Goal: Task Accomplishment & Management: Manage account settings

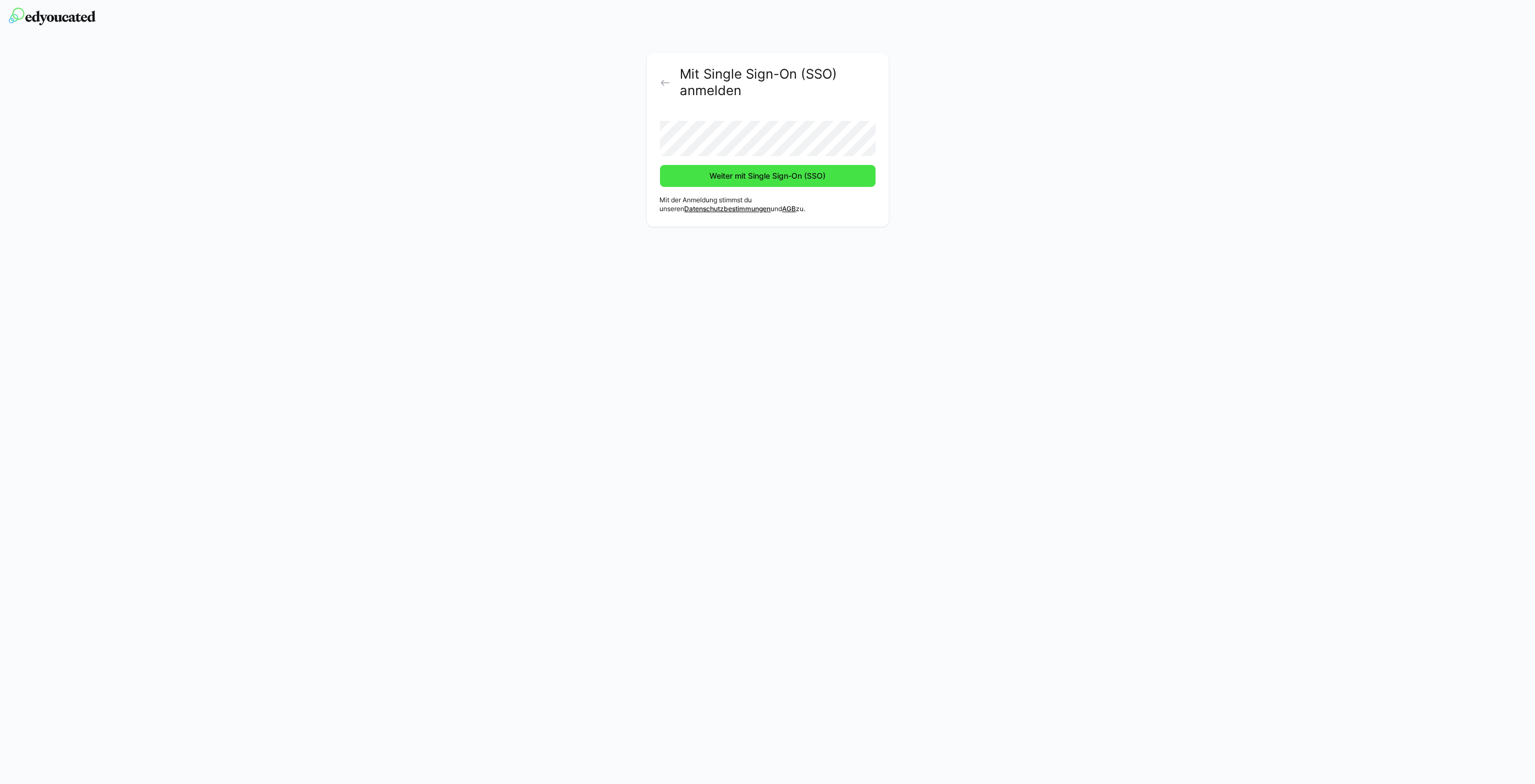
click at [736, 182] on span "Weiter mit Single Sign-On (SSO)" at bounding box center [768, 176] width 216 height 22
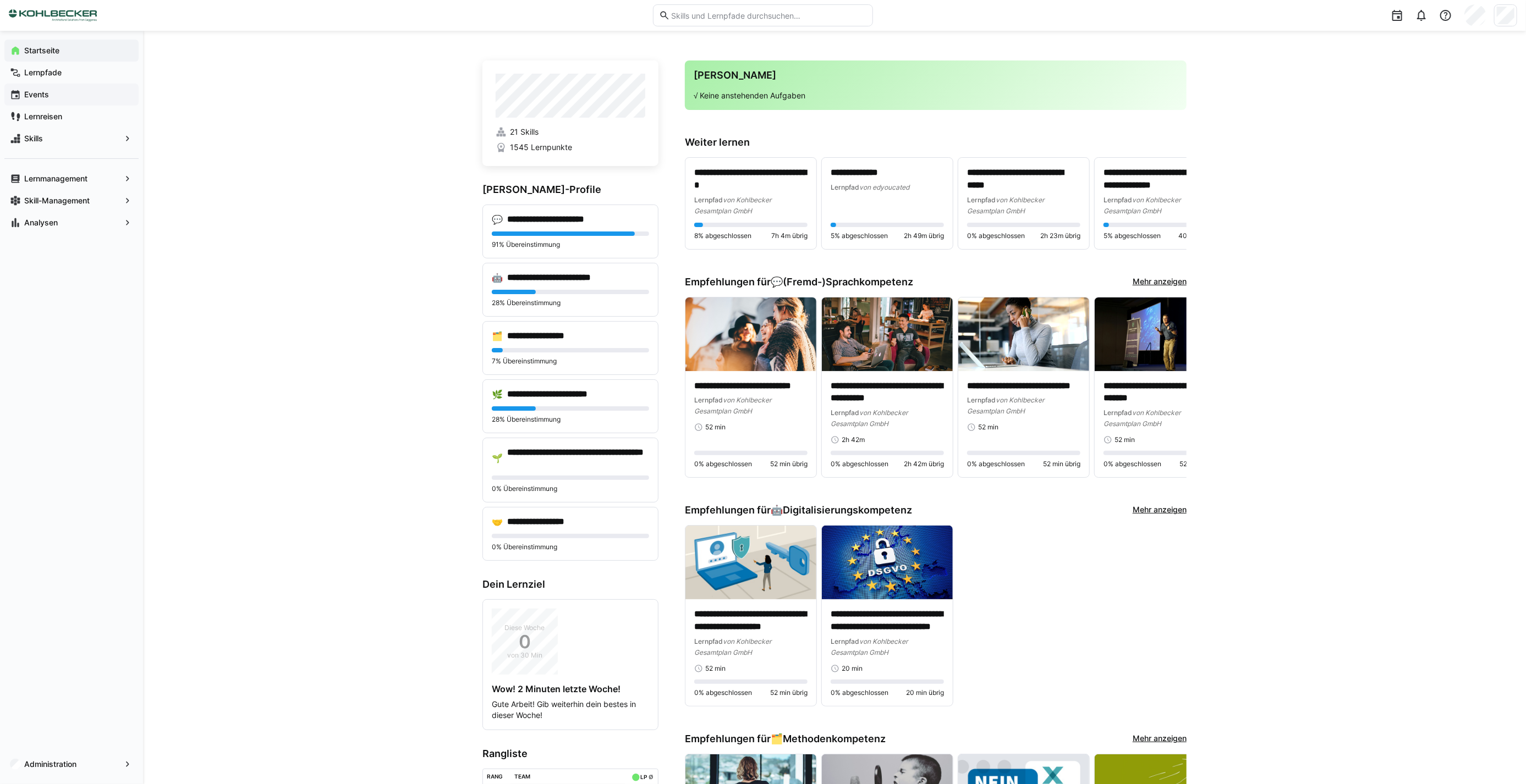
click at [59, 91] on span "Events" at bounding box center [78, 94] width 110 height 11
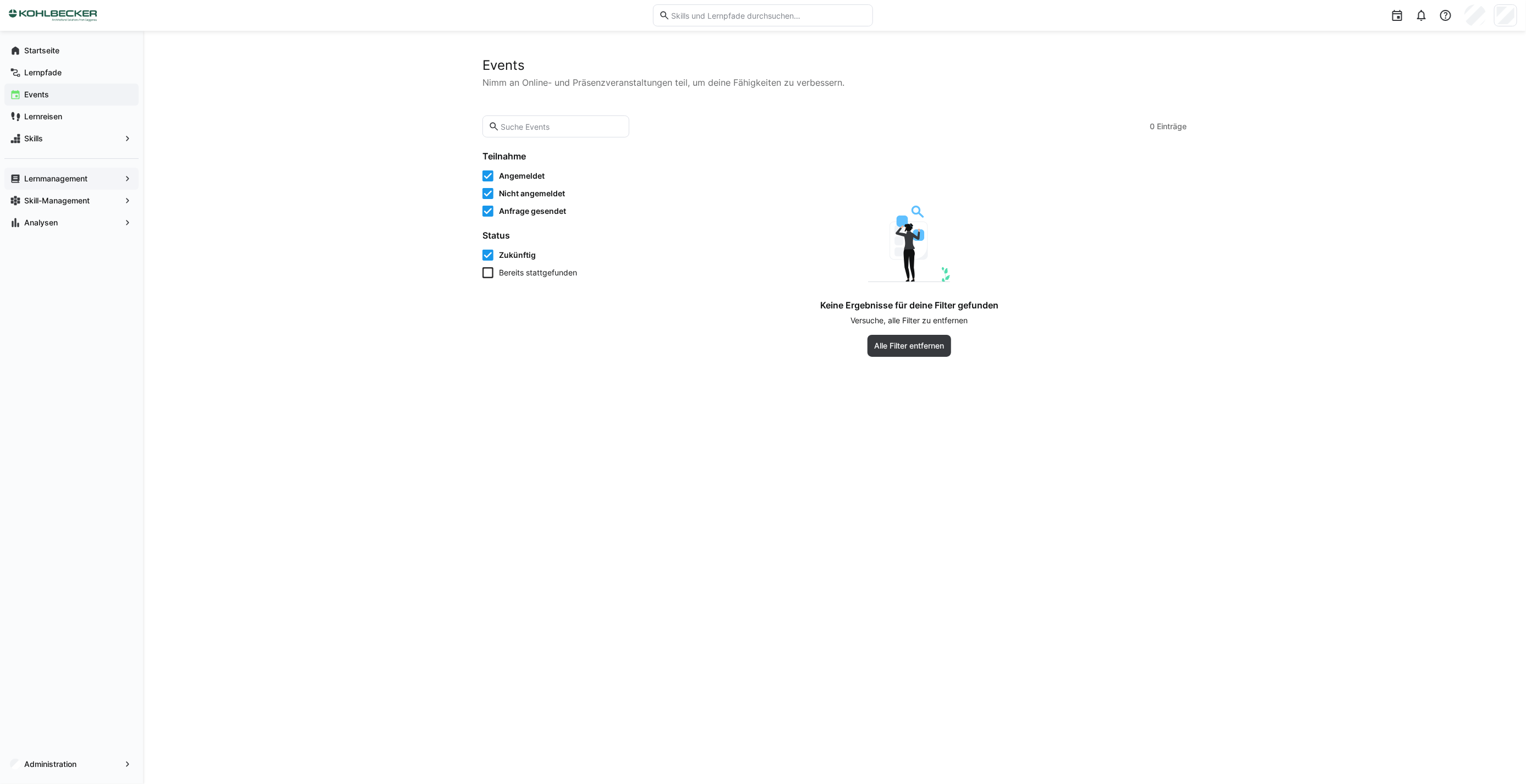
click at [68, 171] on div "Lernmanagement" at bounding box center [71, 179] width 134 height 22
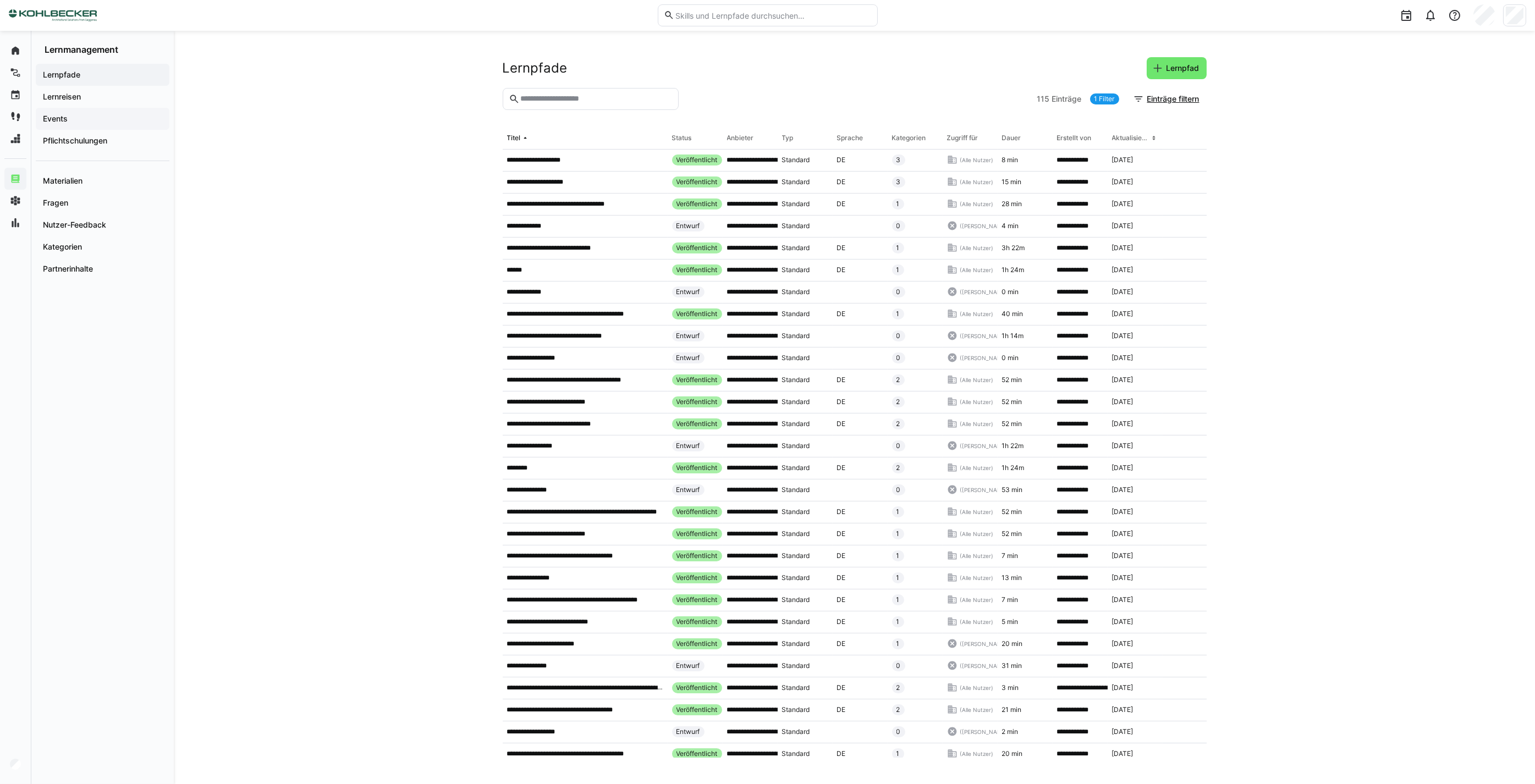
click at [69, 114] on span "Events" at bounding box center [102, 118] width 123 height 11
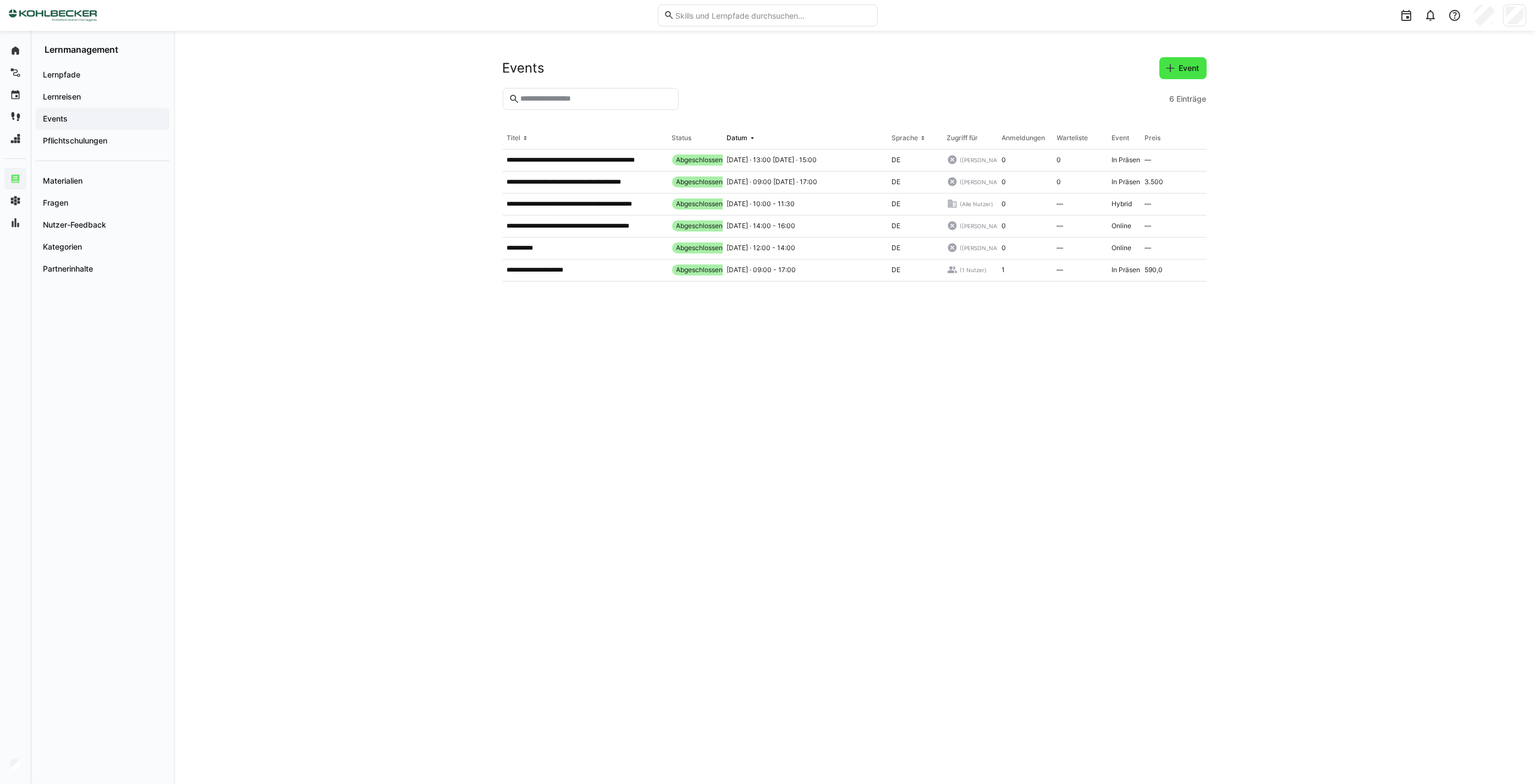
click at [1173, 68] on eds-icon at bounding box center [1170, 68] width 11 height 11
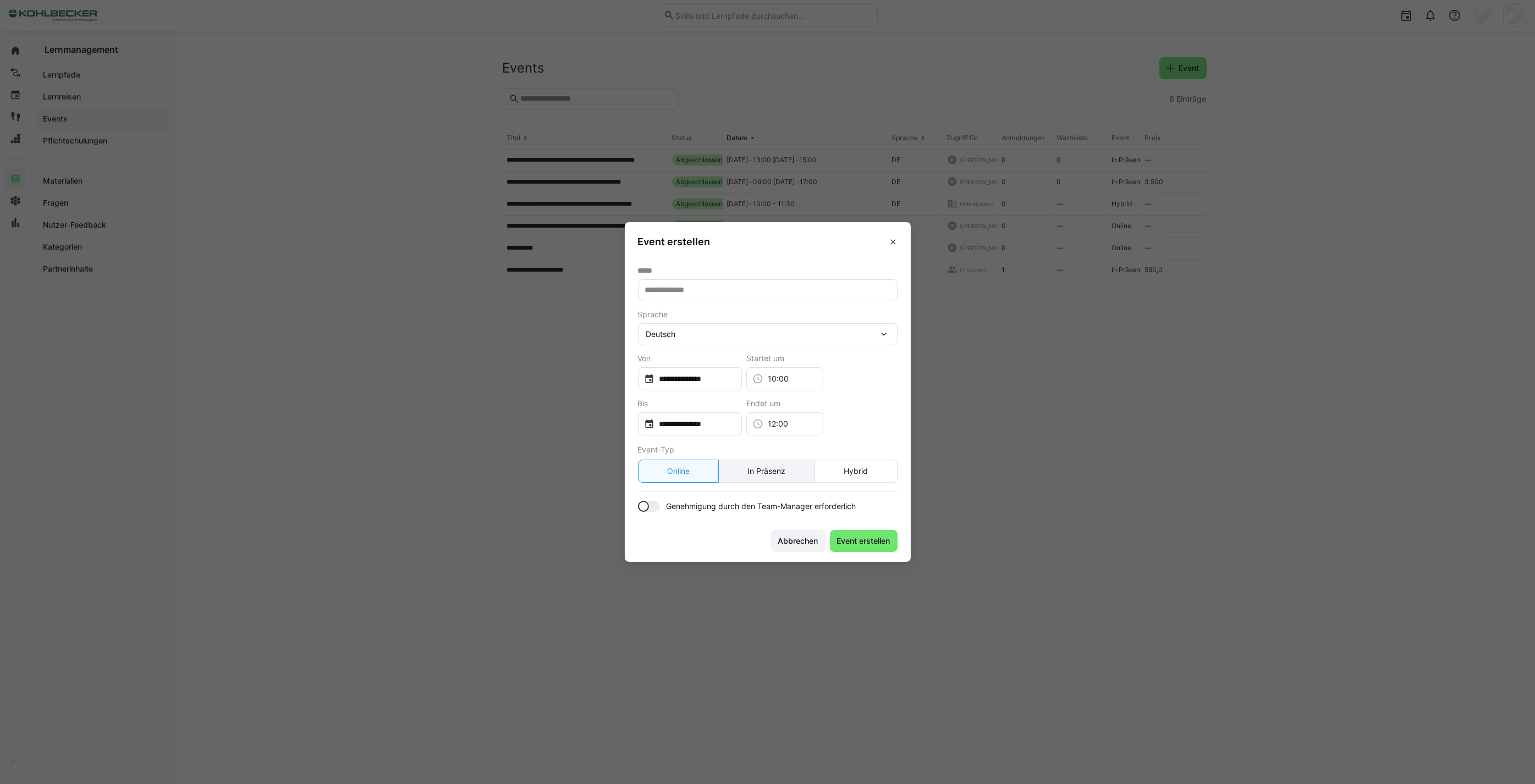
click at [768, 471] on eds-button-option "In Präsenz" at bounding box center [767, 471] width 97 height 23
click at [757, 475] on eds-button-option "In Präsenz" at bounding box center [767, 471] width 97 height 23
click at [682, 289] on input "text" at bounding box center [768, 290] width 247 height 10
type input "****"
click at [891, 552] on span "Event erstellen" at bounding box center [864, 541] width 68 height 22
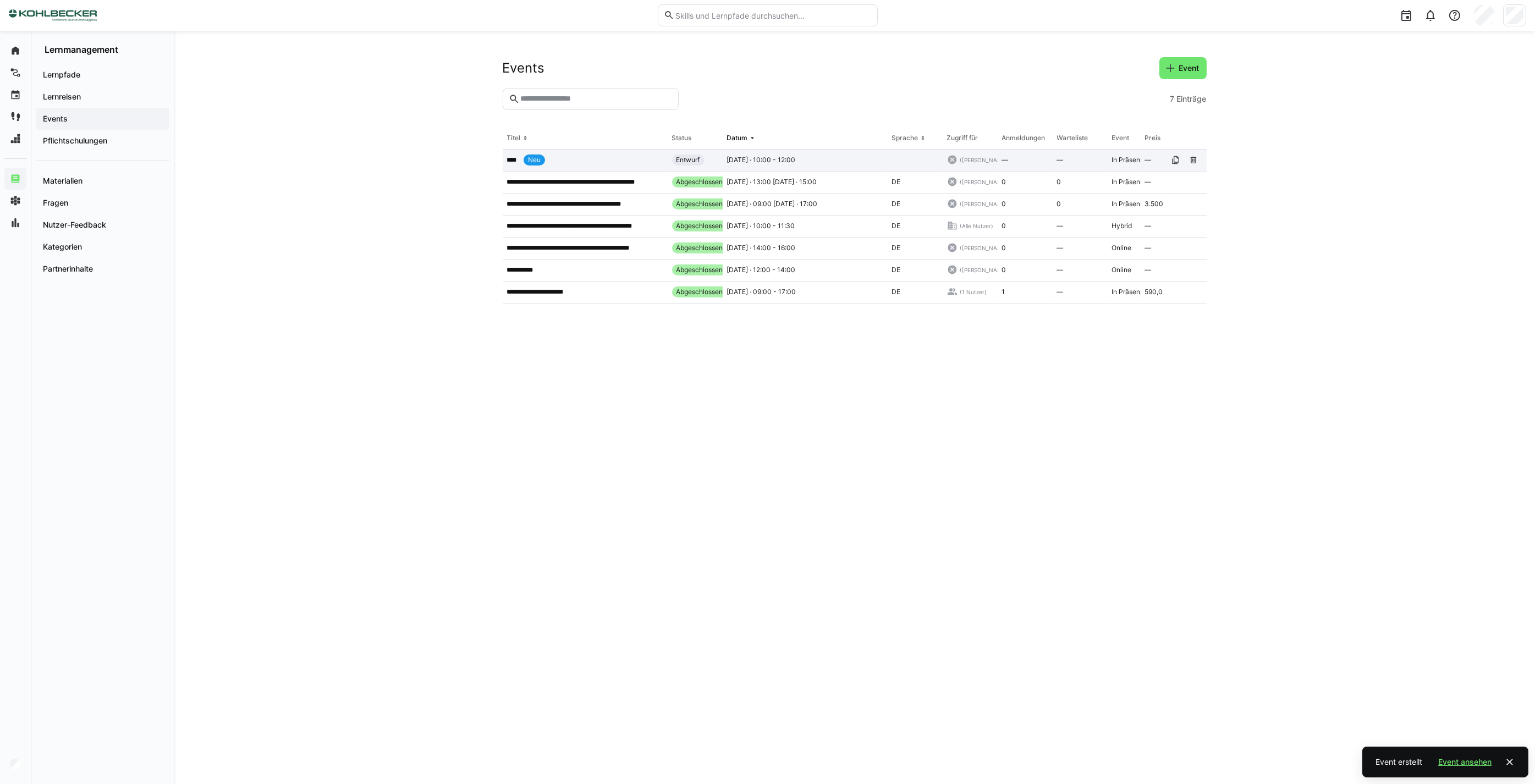
click at [514, 156] on p "****" at bounding box center [513, 160] width 12 height 9
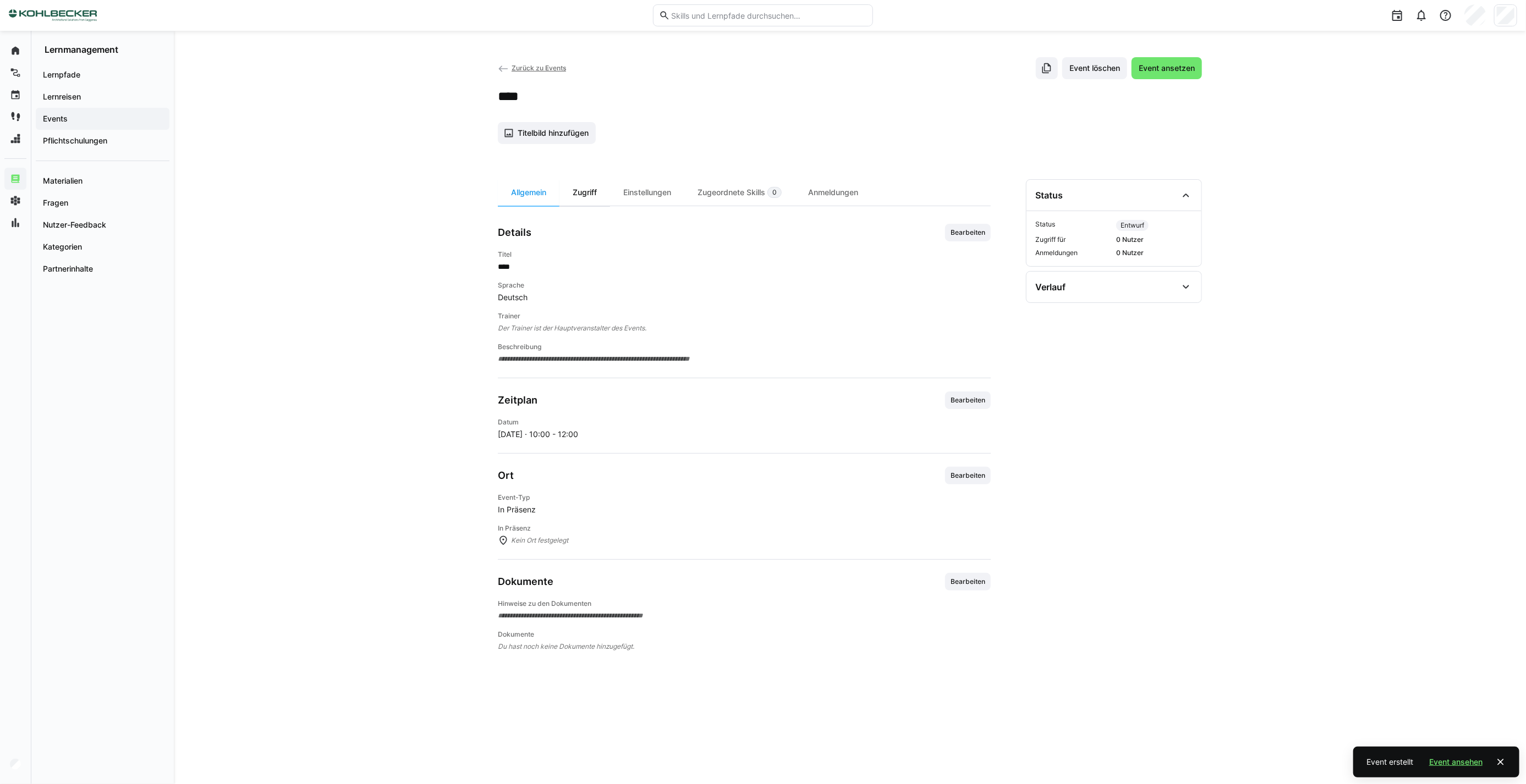
click at [590, 188] on div "Zugriff" at bounding box center [584, 192] width 51 height 27
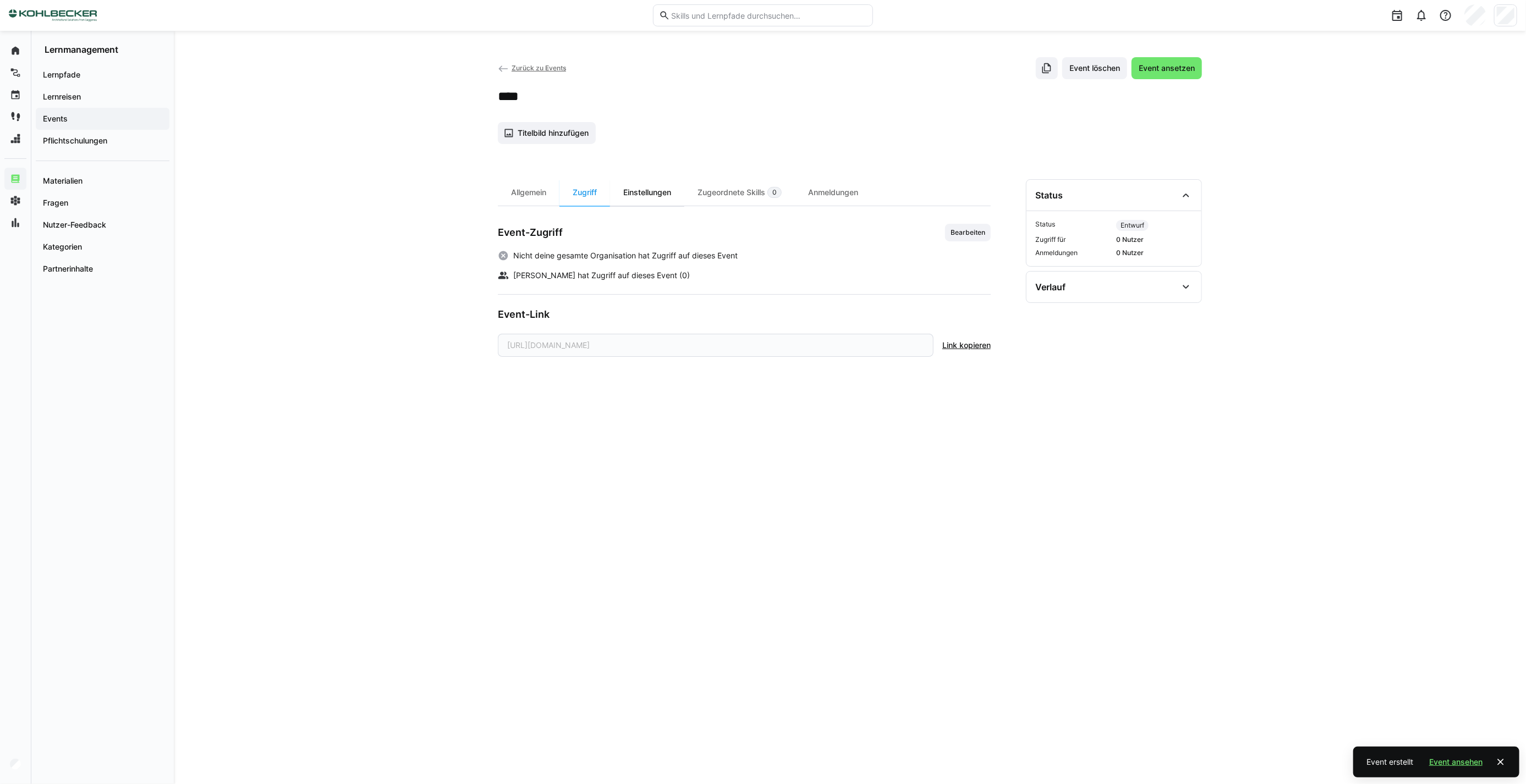
click at [646, 196] on div "Einstellungen" at bounding box center [646, 192] width 74 height 27
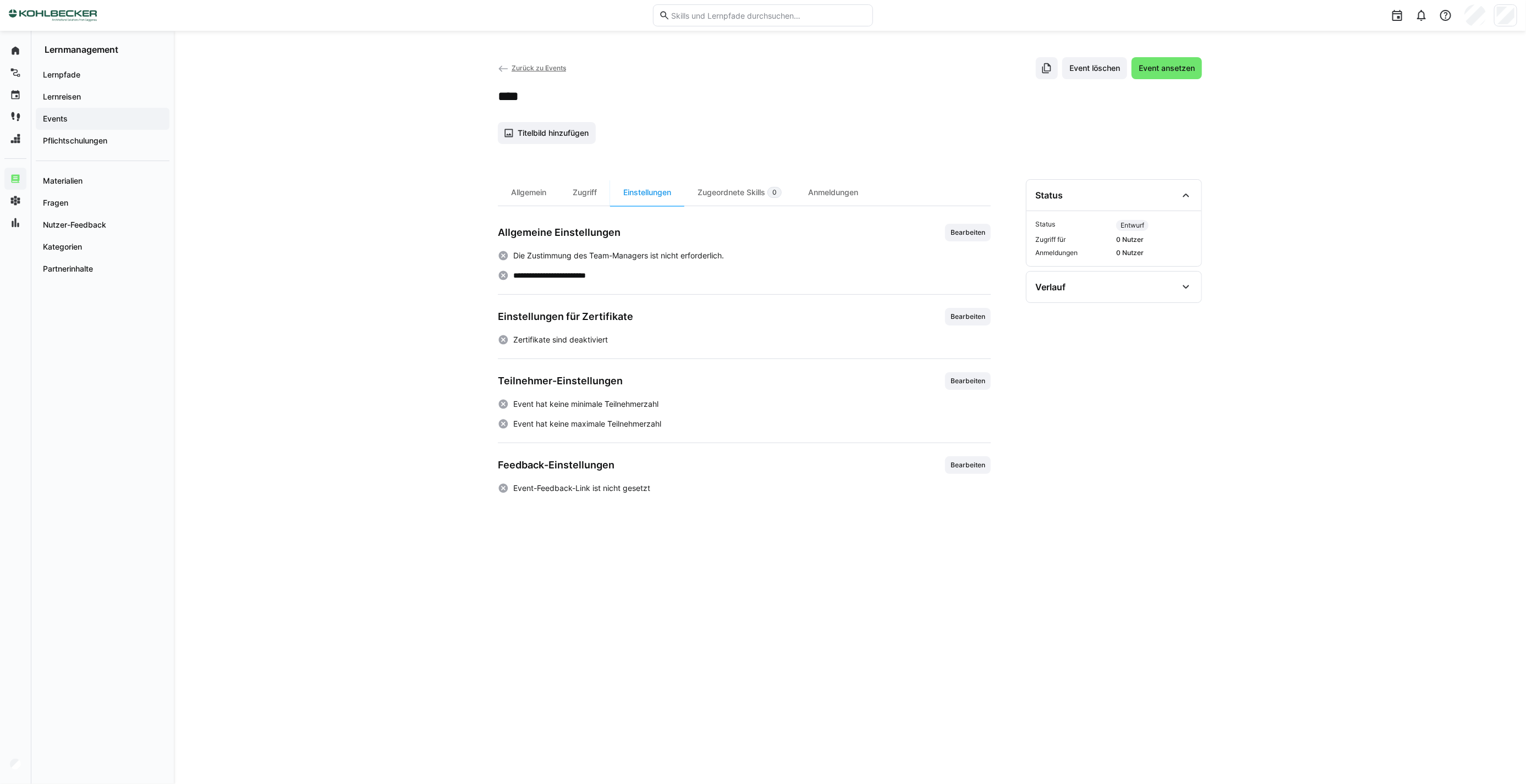
click at [600, 337] on span "Zertifikate sind deaktiviert" at bounding box center [560, 339] width 94 height 11
drag, startPoint x: 600, startPoint y: 337, endPoint x: 595, endPoint y: 398, distance: 61.2
click at [595, 398] on div "Teilnehmer-Einstellungen Bearbeiten Event hat keine minimale Teilnehmerzahl Eve…" at bounding box center [743, 400] width 493 height 57
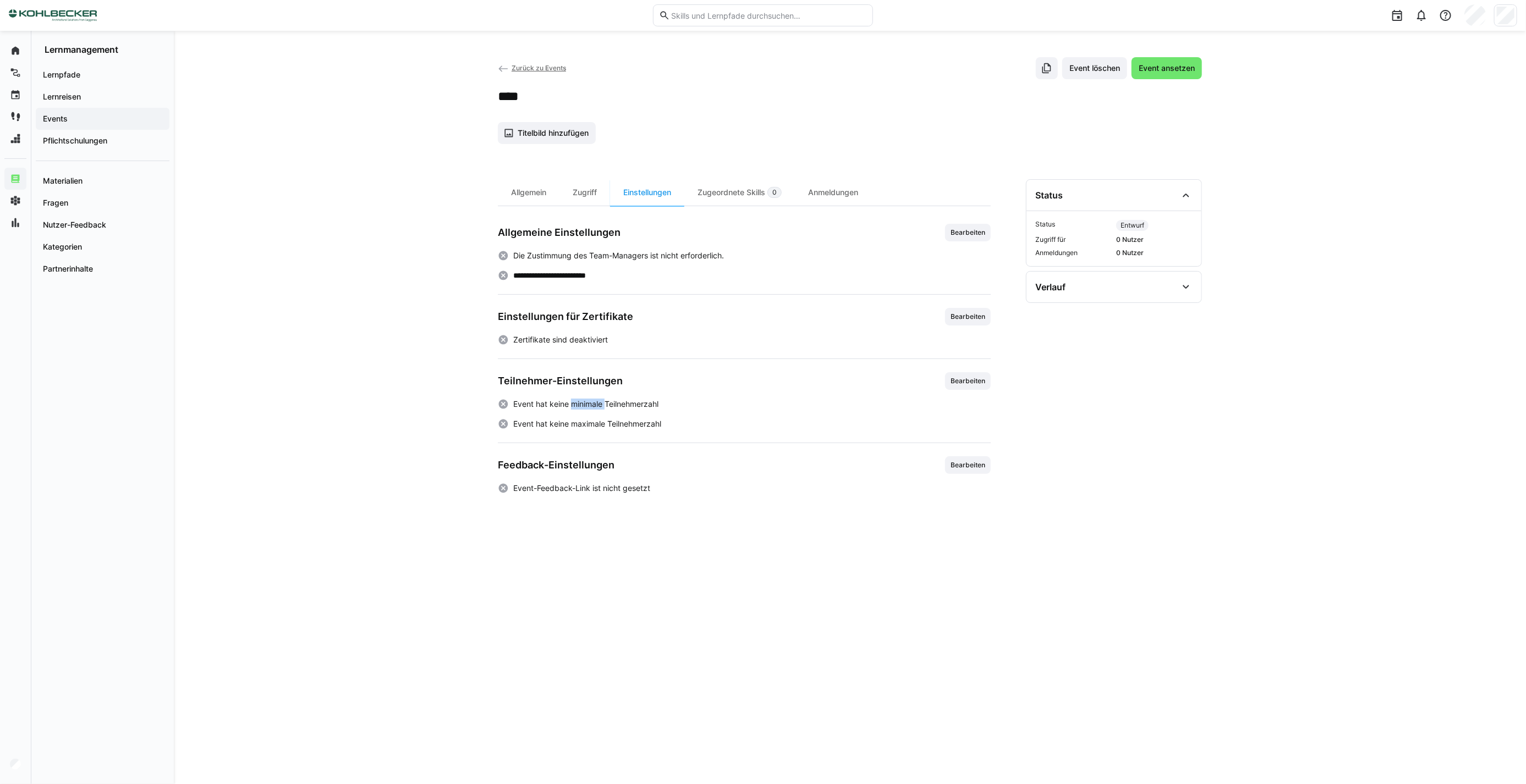
click at [595, 398] on div "Teilnehmer-Einstellungen Bearbeiten Event hat keine minimale Teilnehmerzahl Eve…" at bounding box center [743, 400] width 493 height 57
drag, startPoint x: 595, startPoint y: 398, endPoint x: 596, endPoint y: 408, distance: 10.0
click at [596, 408] on p "Event hat keine minimale Teilnehmerzahl" at bounding box center [586, 404] width 145 height 11
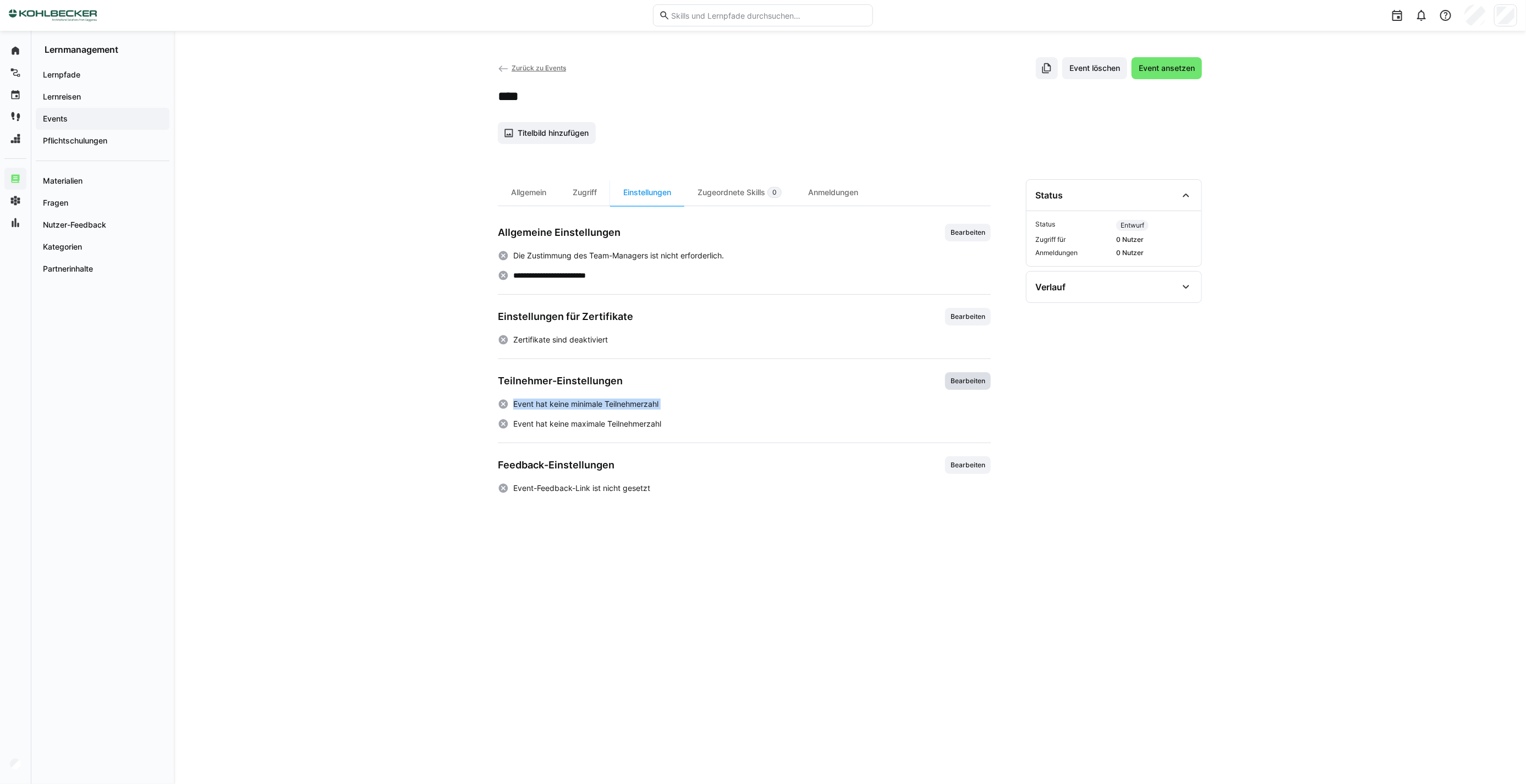
drag, startPoint x: 963, startPoint y: 384, endPoint x: 963, endPoint y: 376, distance: 8.0
click at [963, 383] on span "Bearbeiten" at bounding box center [967, 381] width 37 height 9
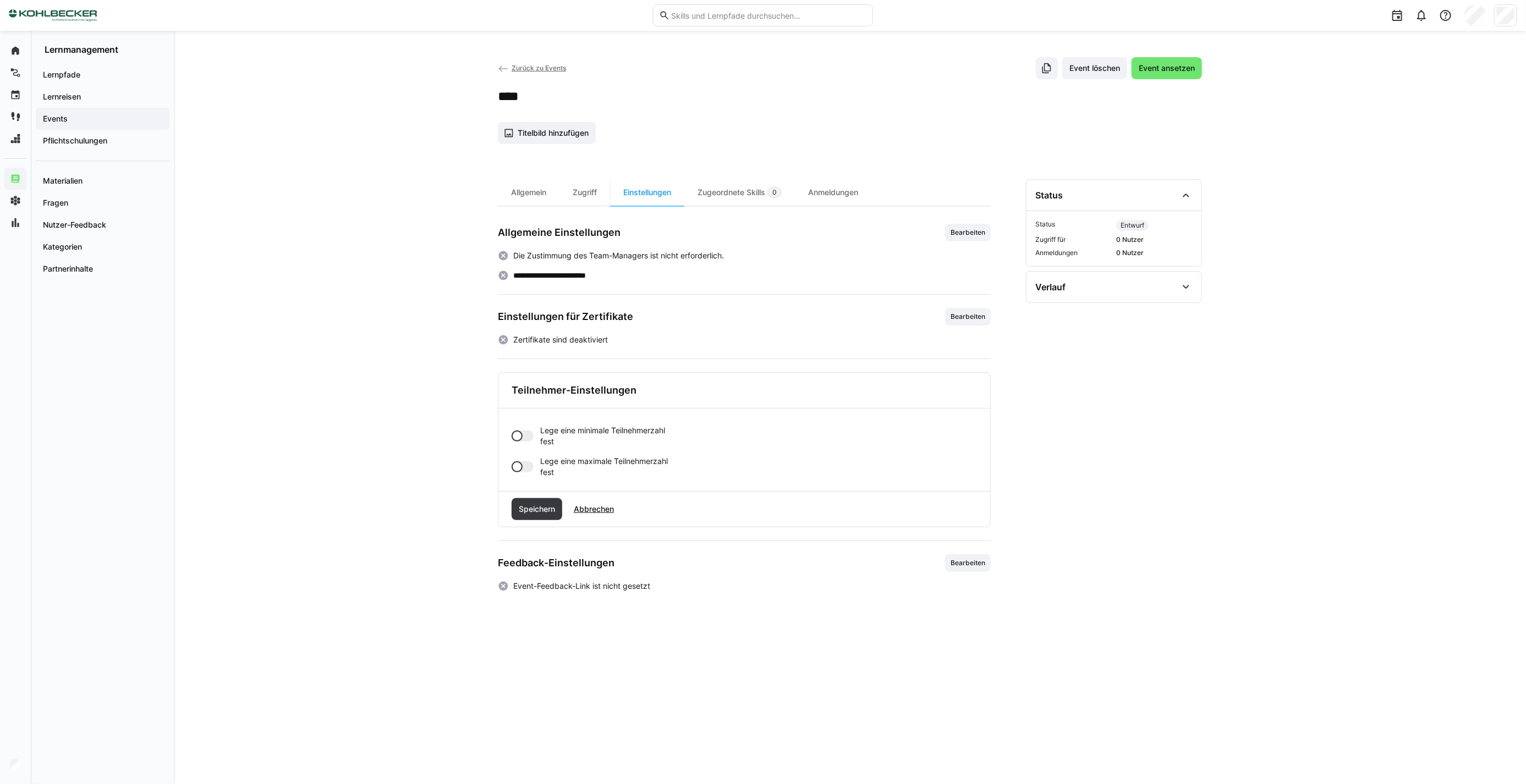
click at [523, 468] on div at bounding box center [523, 466] width 22 height 11
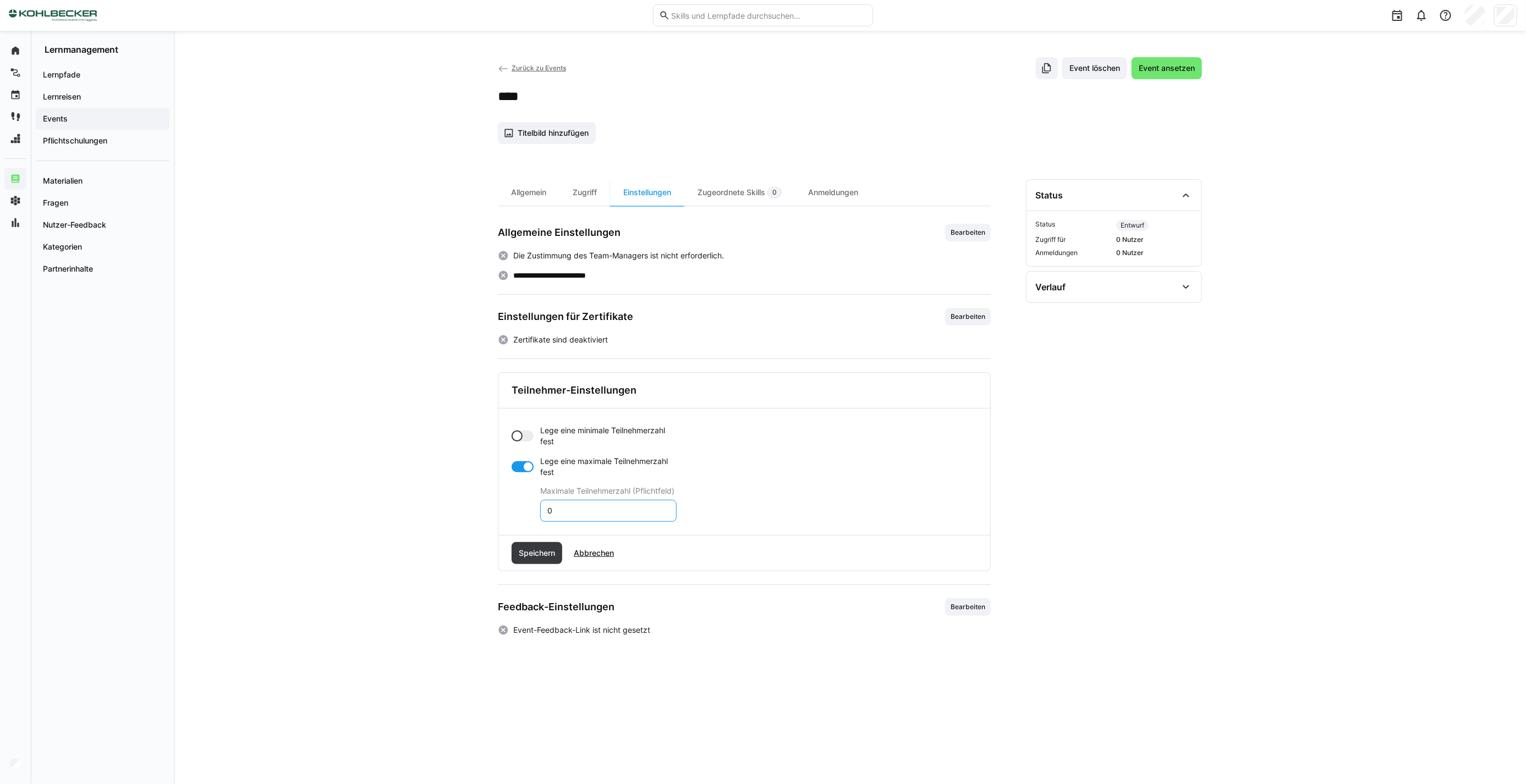
click at [628, 509] on input "0" at bounding box center [608, 511] width 125 height 10
click at [628, 513] on input "0" at bounding box center [608, 511] width 125 height 10
click at [628, 512] on input "0" at bounding box center [608, 511] width 125 height 10
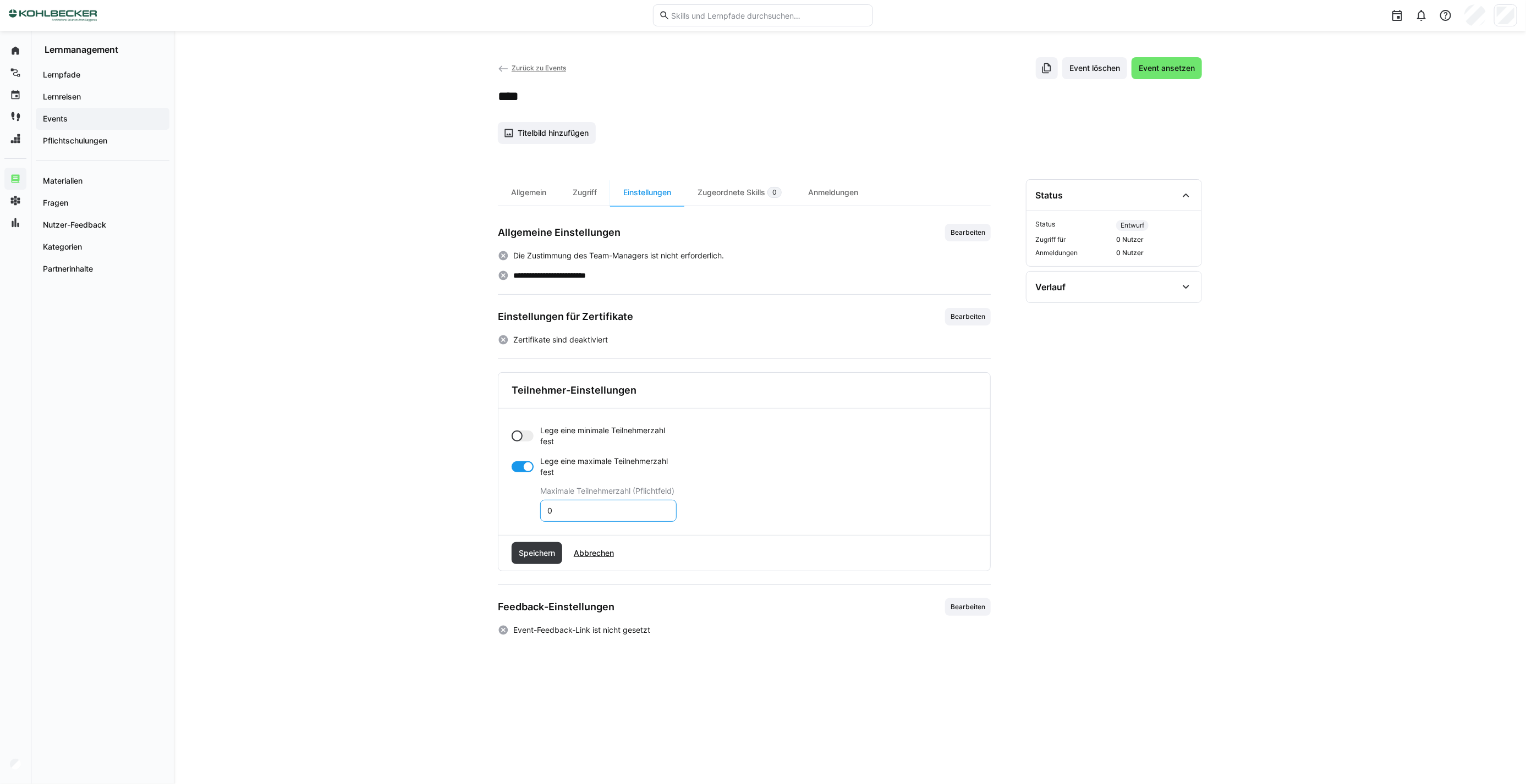
click at [627, 512] on input "0" at bounding box center [608, 511] width 125 height 10
click at [626, 512] on input "0" at bounding box center [608, 511] width 125 height 10
click at [625, 512] on input "0" at bounding box center [608, 511] width 125 height 10
click at [625, 513] on input "0" at bounding box center [608, 511] width 125 height 10
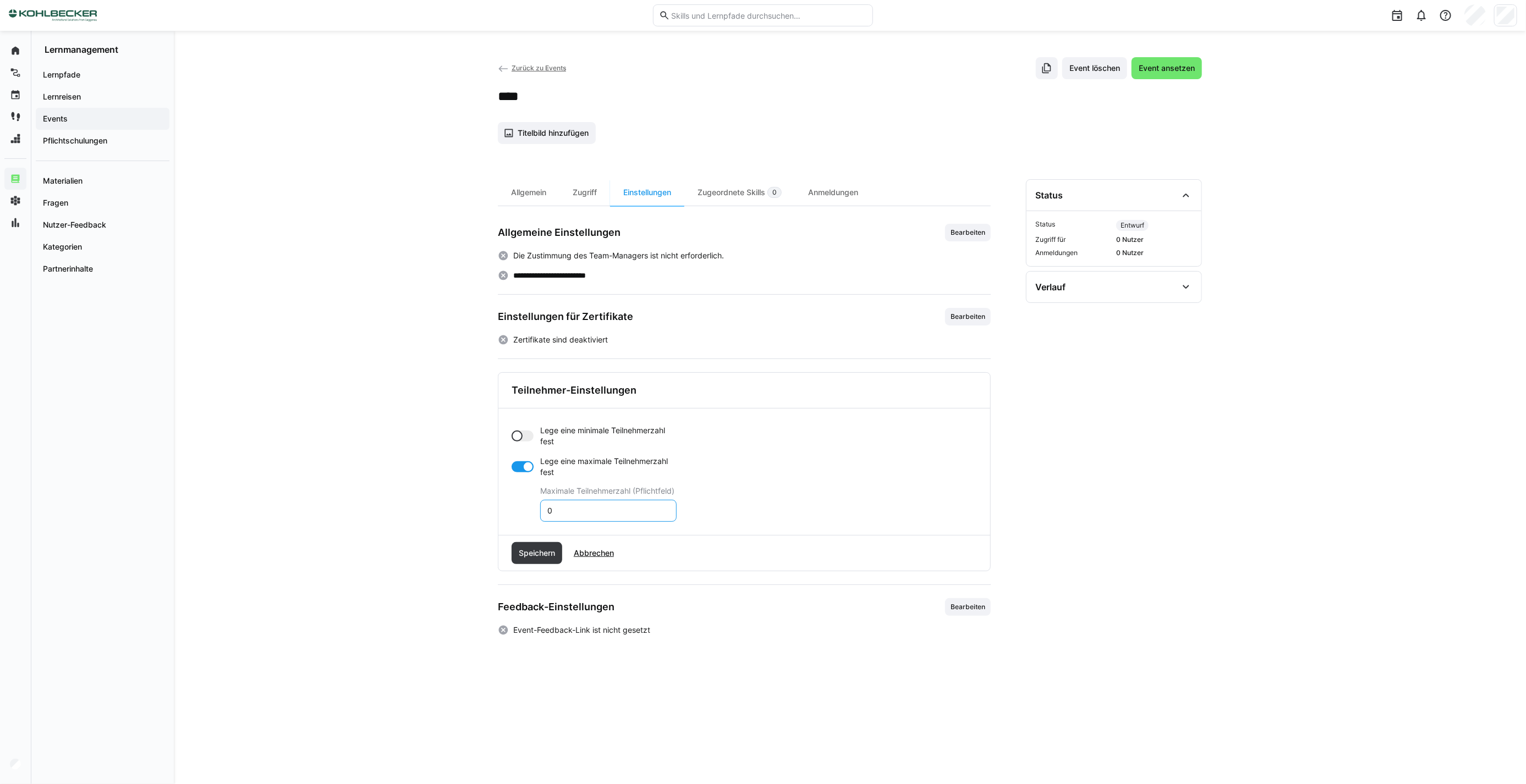
click at [625, 513] on input "0" at bounding box center [608, 511] width 125 height 10
click at [742, 196] on div "Zugeordnete Skills 0" at bounding box center [739, 192] width 110 height 27
click at [664, 191] on div "Einstellungen" at bounding box center [646, 192] width 74 height 27
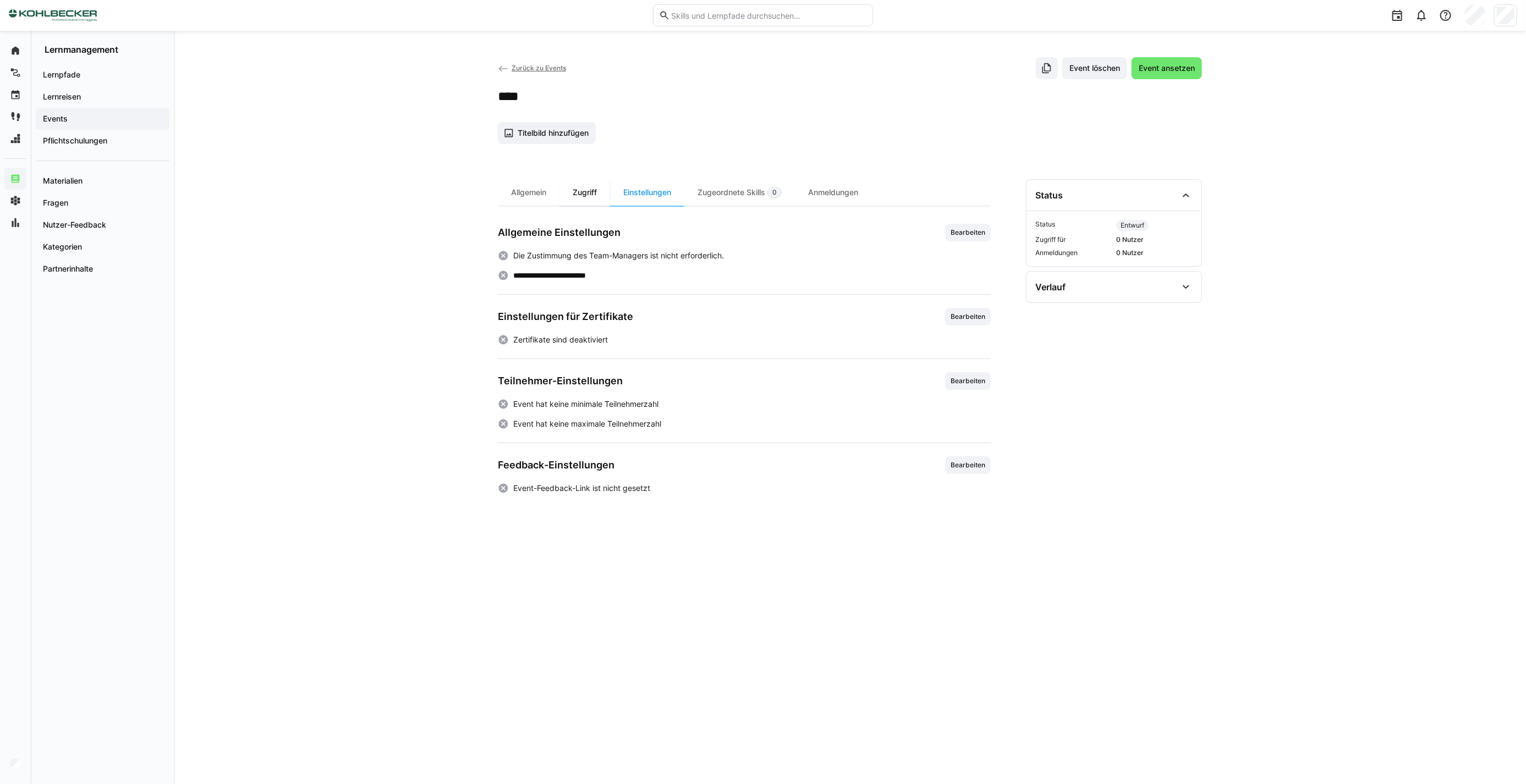
click at [585, 196] on div "Zugriff" at bounding box center [584, 192] width 51 height 27
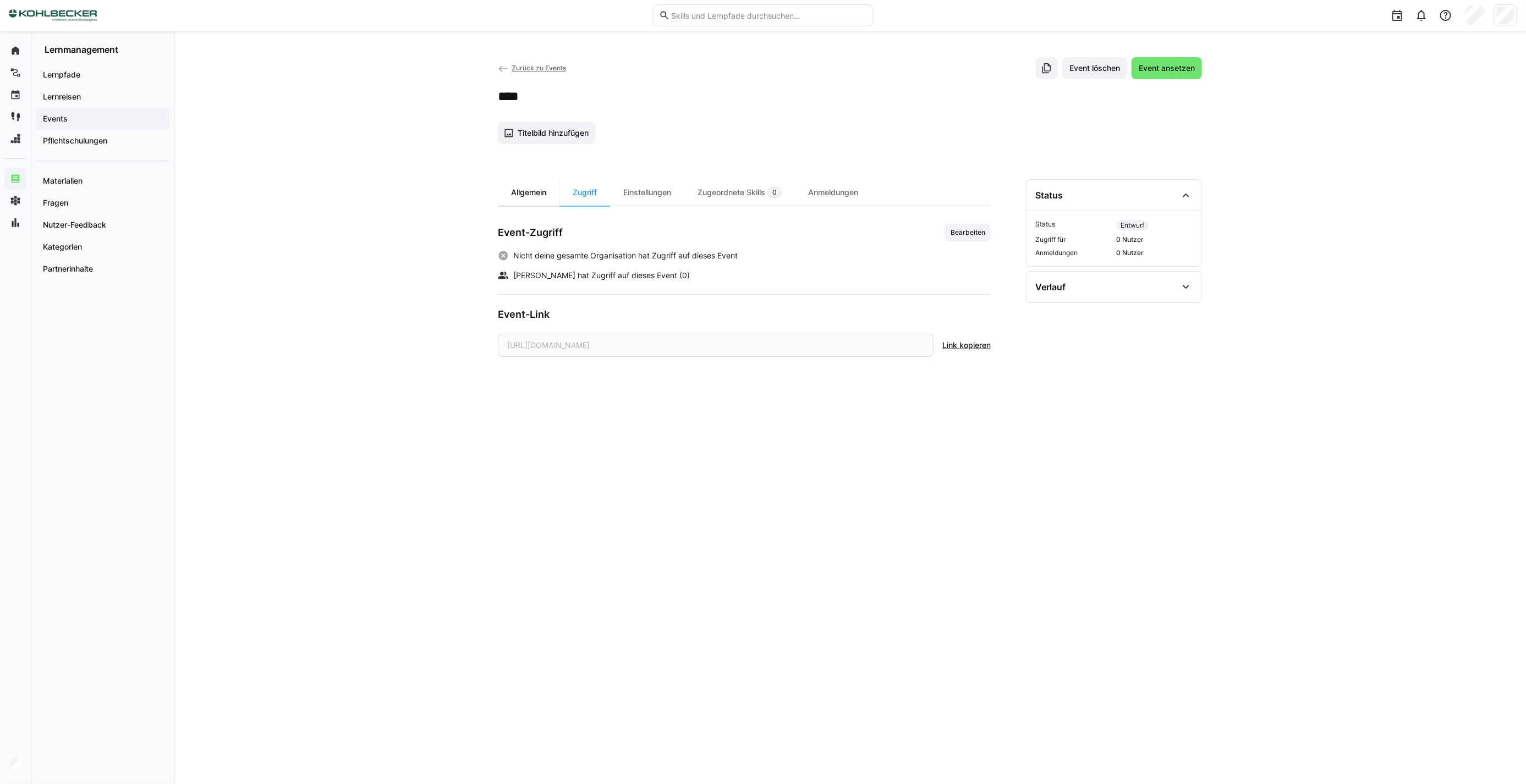
click at [521, 191] on div "Allgemein" at bounding box center [528, 192] width 62 height 27
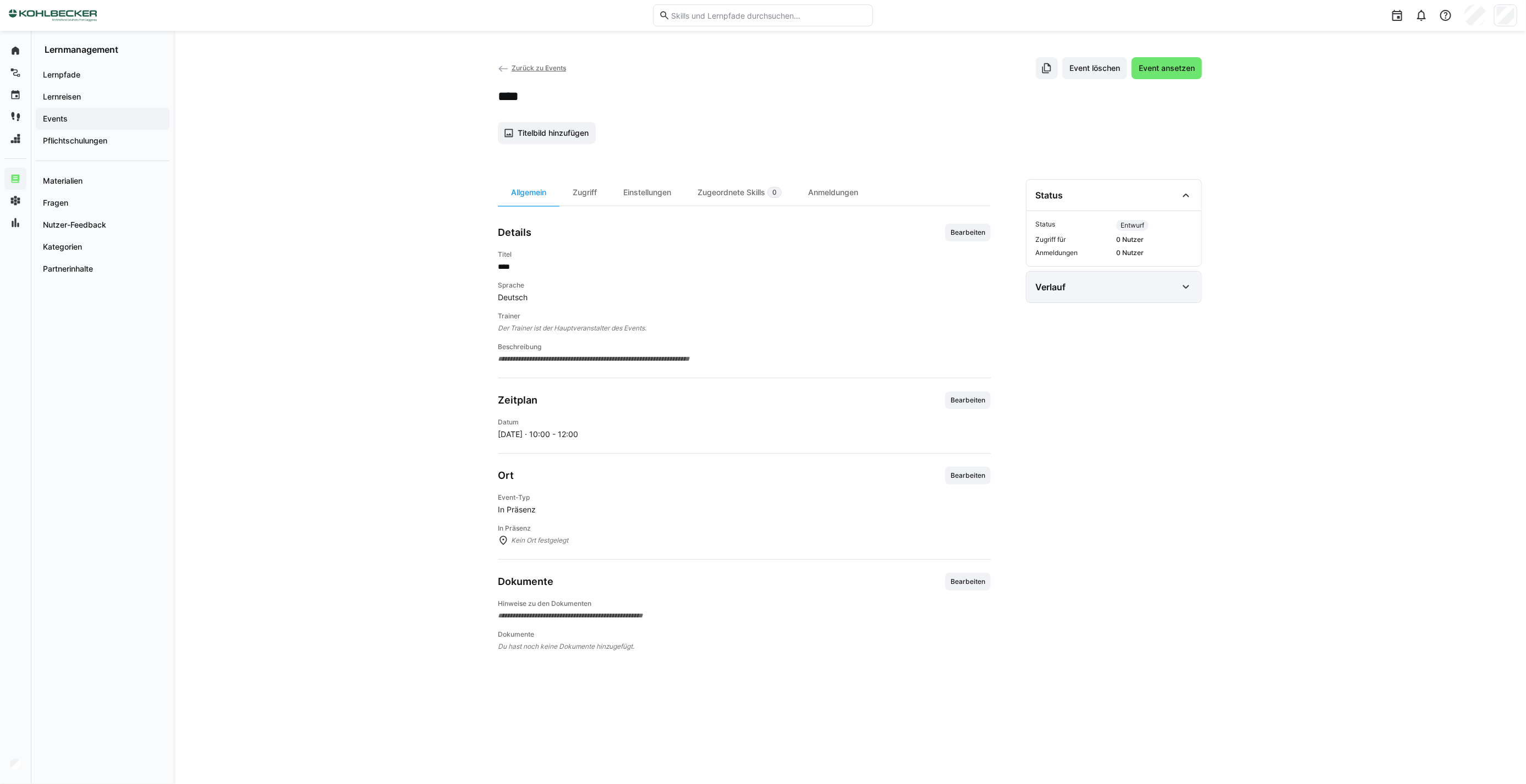
click at [1087, 299] on div "Verlauf" at bounding box center [1113, 287] width 175 height 31
click at [1078, 201] on div "Status" at bounding box center [1106, 196] width 142 height 13
click at [1080, 198] on div "Status" at bounding box center [1106, 196] width 142 height 13
click at [1058, 293] on div "Verlauf" at bounding box center [1106, 287] width 142 height 13
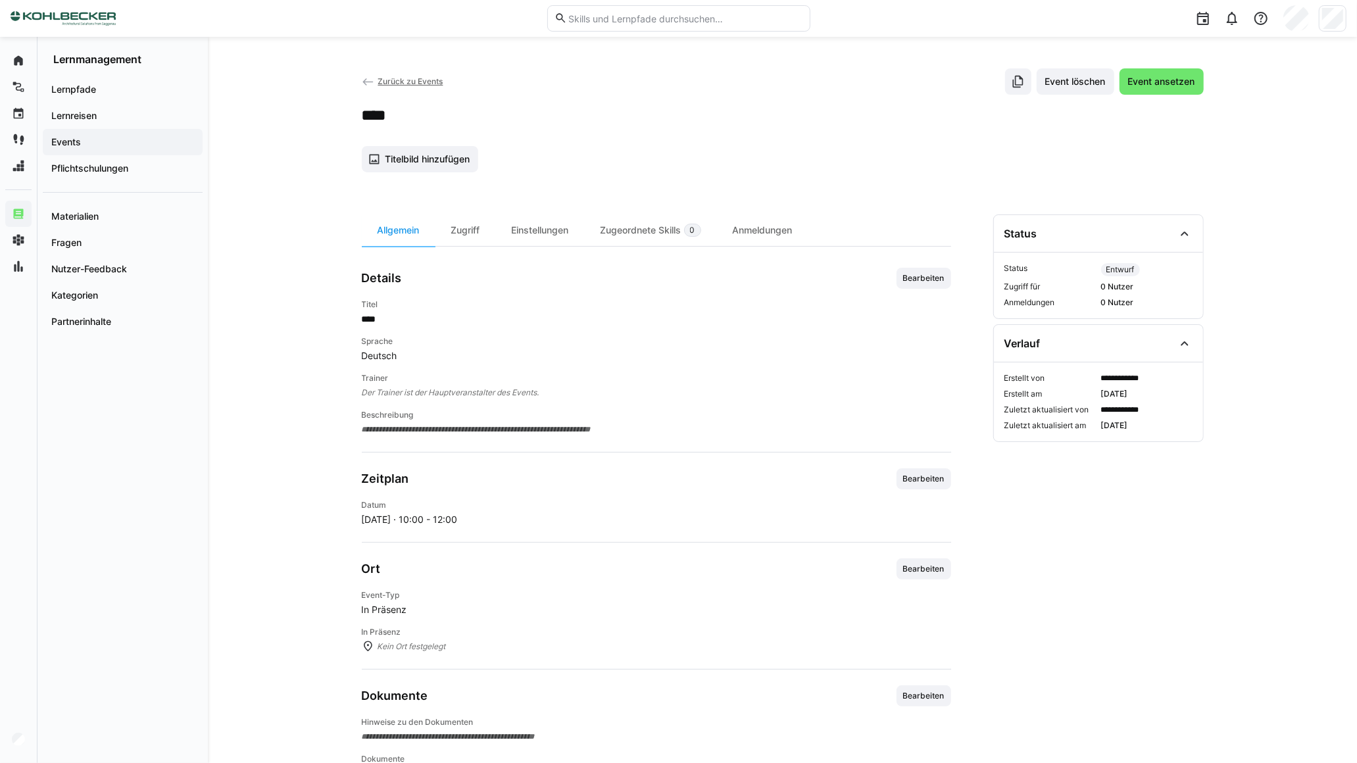
click at [722, 88] on div "Zurück zu Events Event löschen Event ansetzen" at bounding box center [783, 81] width 842 height 26
